Goal: Transaction & Acquisition: Purchase product/service

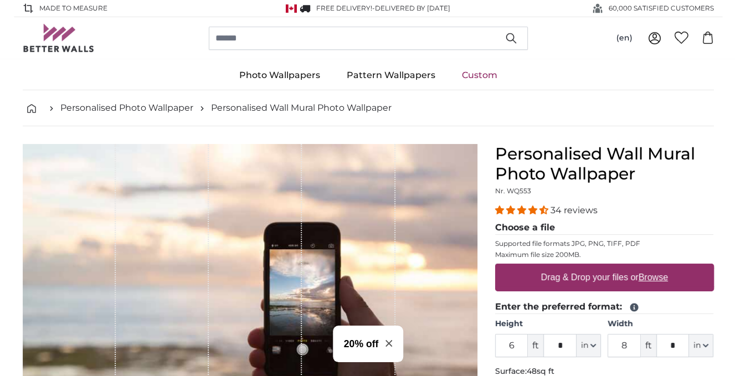
click at [521, 208] on span "4.32 stars" at bounding box center [522, 209] width 11 height 9
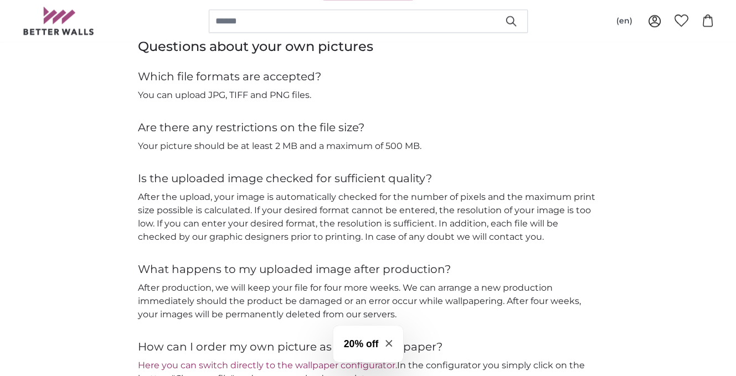
scroll to position [1136, 0]
drag, startPoint x: 230, startPoint y: 235, endPoint x: 330, endPoint y: 237, distance: 99.2
click at [330, 237] on p "After the upload, your image is automatically checked for the number of pixels …" at bounding box center [368, 216] width 461 height 53
click at [390, 343] on icon "Close modal" at bounding box center [388, 343] width 7 height 7
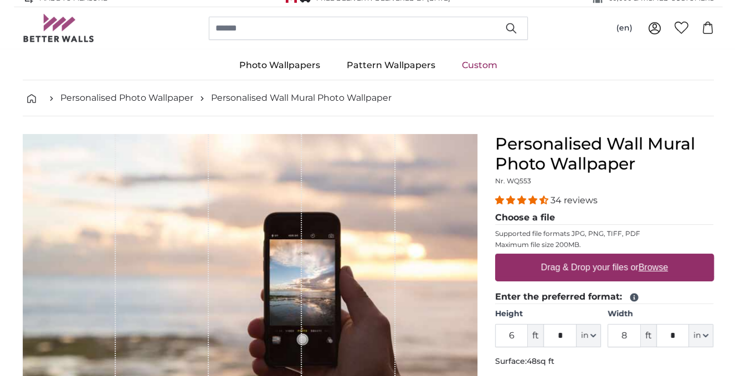
scroll to position [0, 0]
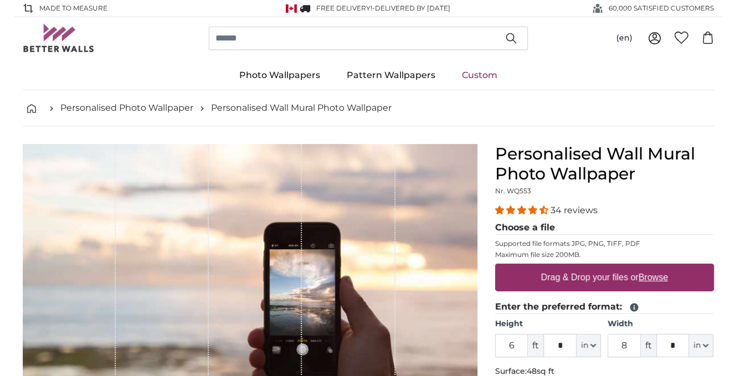
click at [480, 78] on link "Custom" at bounding box center [480, 75] width 62 height 29
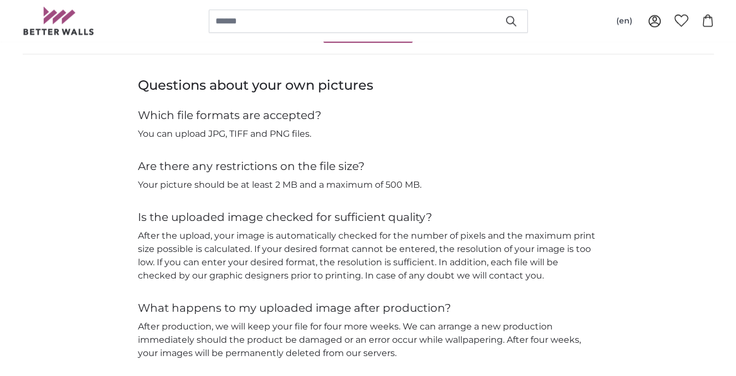
scroll to position [1163, 0]
